Goal: Task Accomplishment & Management: Manage account settings

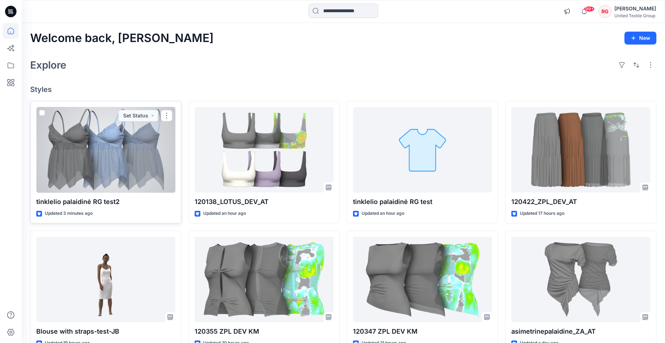
click at [131, 157] on div at bounding box center [105, 150] width 139 height 86
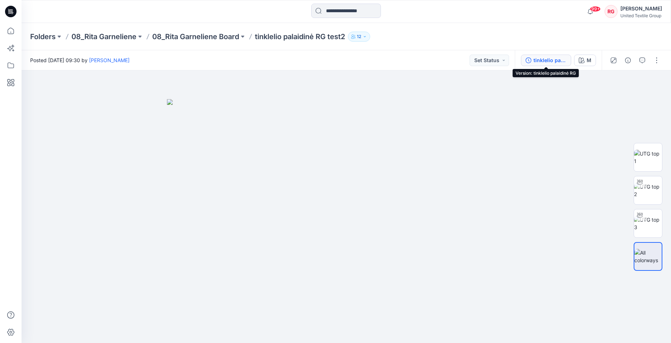
click at [550, 62] on div "tinklelio palaidinė RG" at bounding box center [549, 60] width 33 height 8
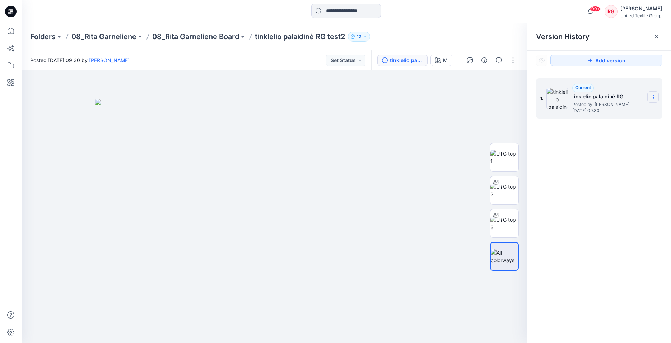
click at [652, 98] on icon at bounding box center [653, 97] width 6 height 6
click at [408, 126] on img at bounding box center [274, 221] width 359 height 244
click at [652, 97] on icon at bounding box center [653, 97] width 6 height 6
click at [485, 117] on div at bounding box center [504, 206] width 46 height 179
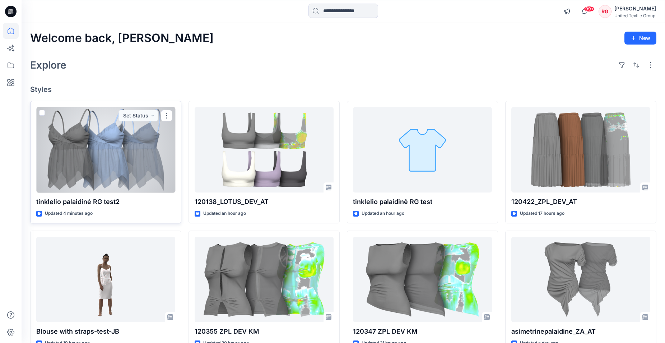
click at [78, 143] on div at bounding box center [105, 150] width 139 height 86
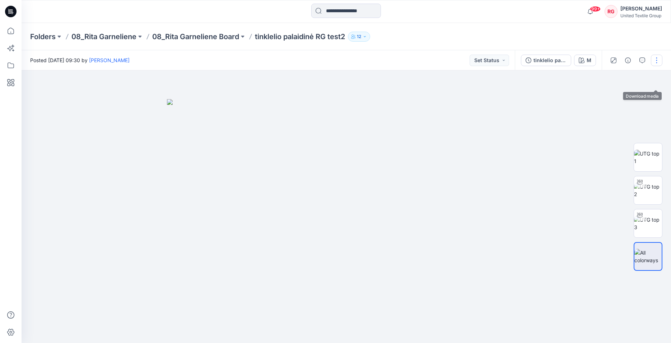
click at [657, 64] on button "button" at bounding box center [656, 60] width 11 height 11
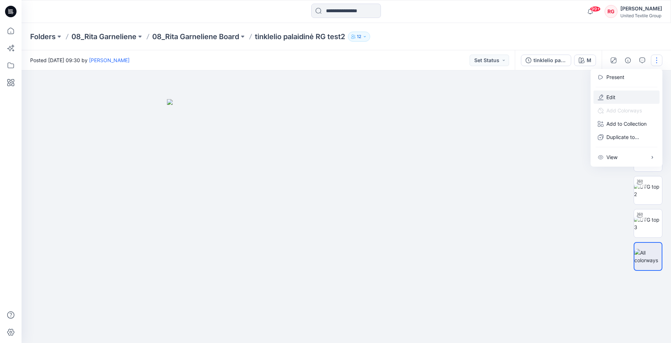
click at [615, 95] on p "Edit" at bounding box center [610, 97] width 9 height 8
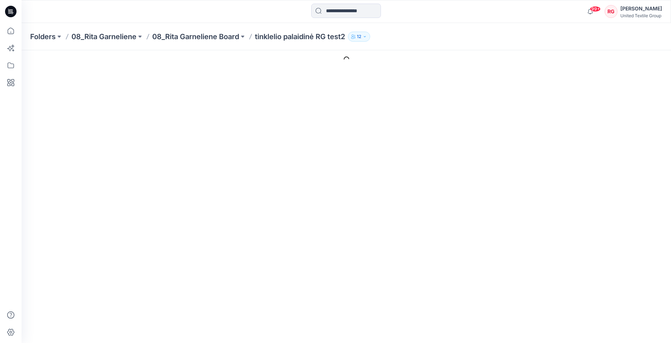
type input "**********"
type input "*"
type input "**********"
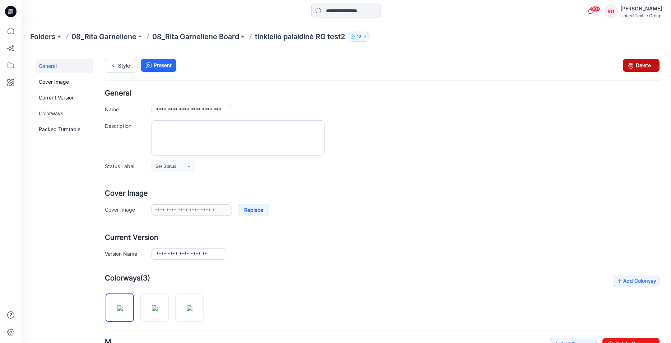
click at [629, 63] on icon at bounding box center [630, 65] width 10 height 13
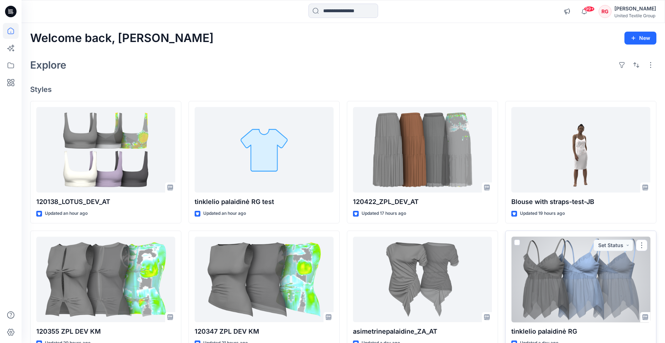
click at [552, 273] on div at bounding box center [580, 279] width 139 height 86
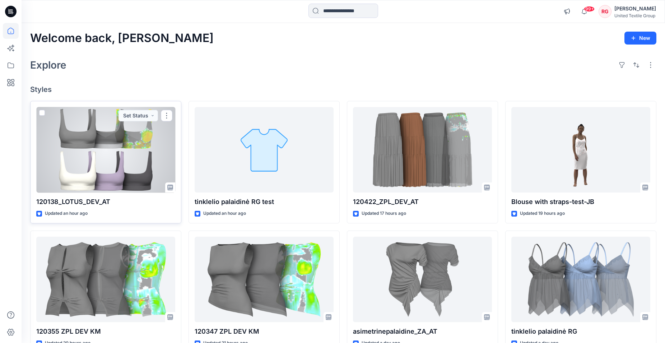
click at [86, 174] on div at bounding box center [105, 150] width 139 height 86
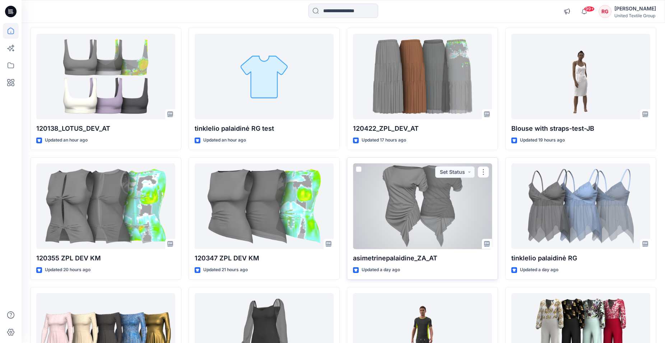
scroll to position [37, 0]
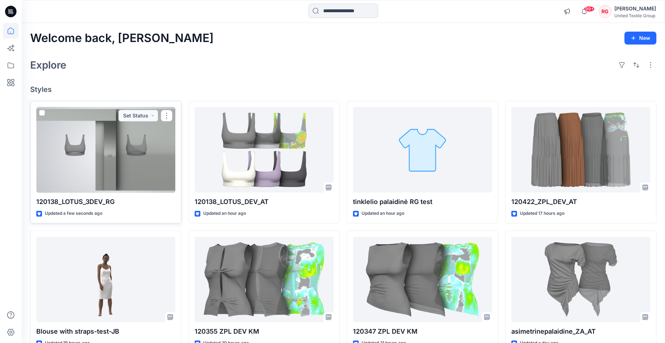
click at [89, 153] on div at bounding box center [105, 150] width 139 height 86
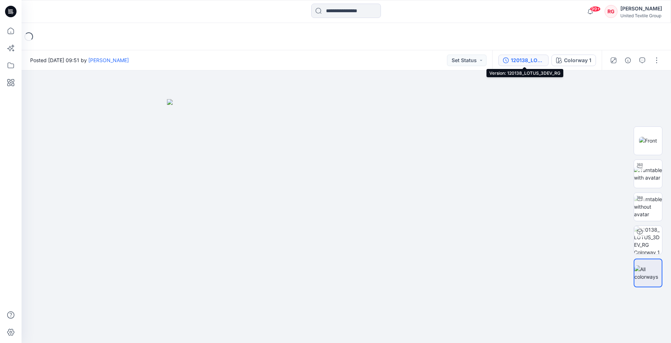
click at [533, 59] on div "120138_LOTUS_3DEV_RG" at bounding box center [527, 60] width 33 height 8
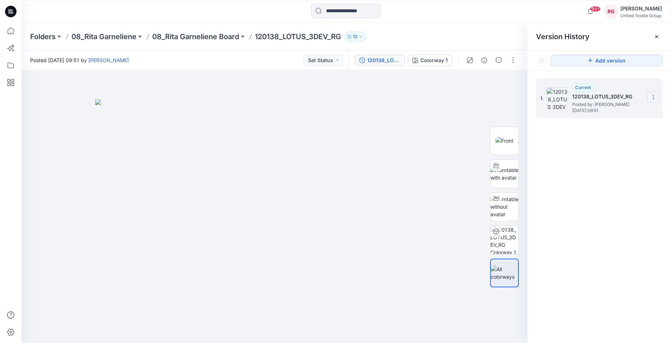
click at [652, 97] on icon at bounding box center [653, 97] width 6 height 6
